Goal: Information Seeking & Learning: Understand process/instructions

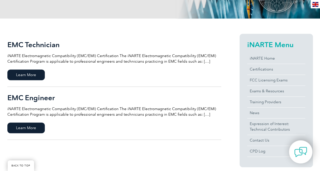
scroll to position [184, 0]
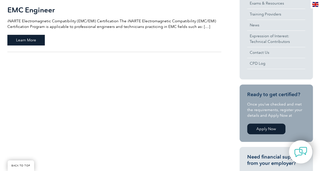
click at [34, 37] on span "Learn More" at bounding box center [25, 40] width 37 height 11
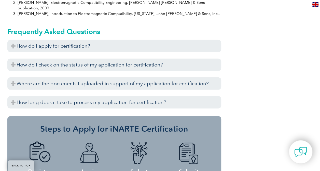
scroll to position [571, 0]
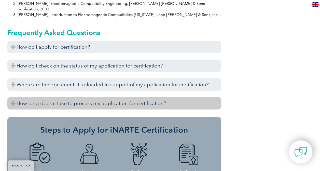
click at [119, 97] on h3 "How long does it take to process my application for certification?" at bounding box center [114, 103] width 214 height 12
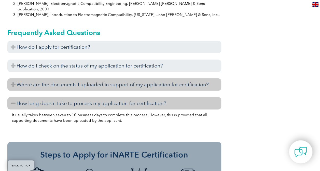
click at [138, 79] on h3 "Where are the documents I uploaded in support of my application for certificati…" at bounding box center [114, 85] width 214 height 12
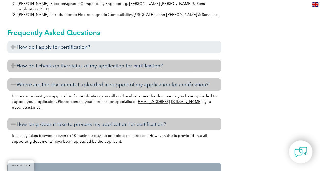
click at [126, 60] on h3 "How do I check on the status of my application for certification?" at bounding box center [114, 66] width 214 height 12
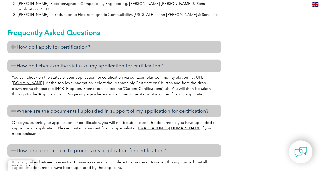
click at [90, 41] on h3 "How do I apply for certification?" at bounding box center [114, 47] width 214 height 12
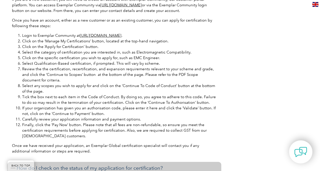
scroll to position [673, 0]
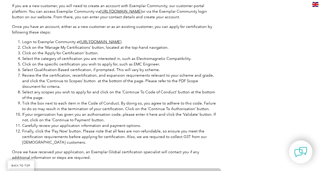
click at [113, 40] on link "https://community.exemplarglobal.org/" at bounding box center [100, 42] width 41 height 5
